Goal: Find specific page/section: Find specific page/section

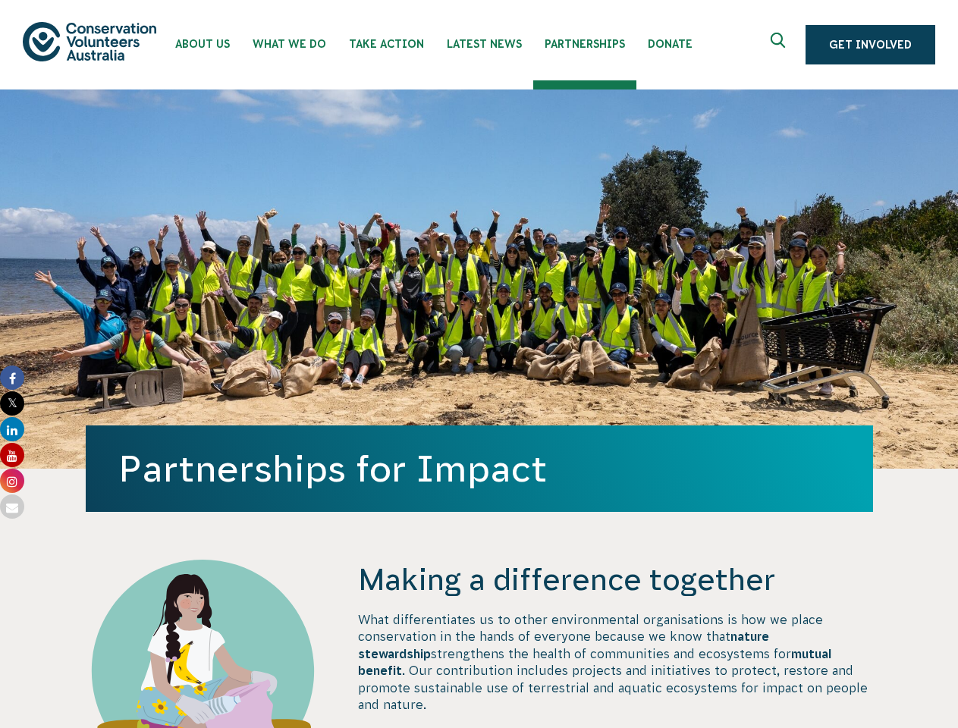
click at [479, 364] on div "Partnerships for Impact" at bounding box center [480, 279] width 788 height 379
click at [782, 45] on icon "Expand search box" at bounding box center [780, 44] width 19 height 23
